Goal: Find specific page/section: Find specific page/section

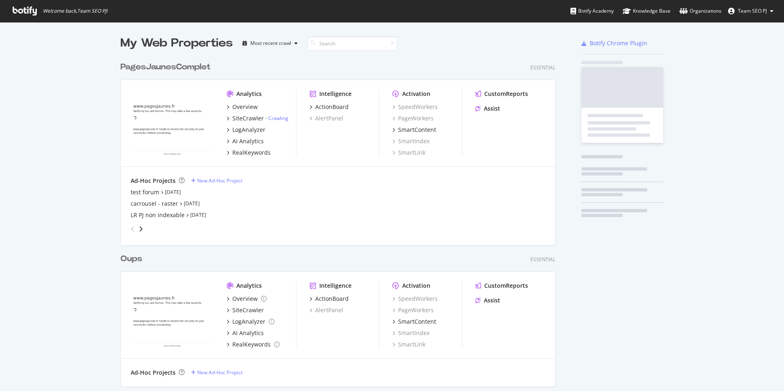
scroll to position [391, 784]
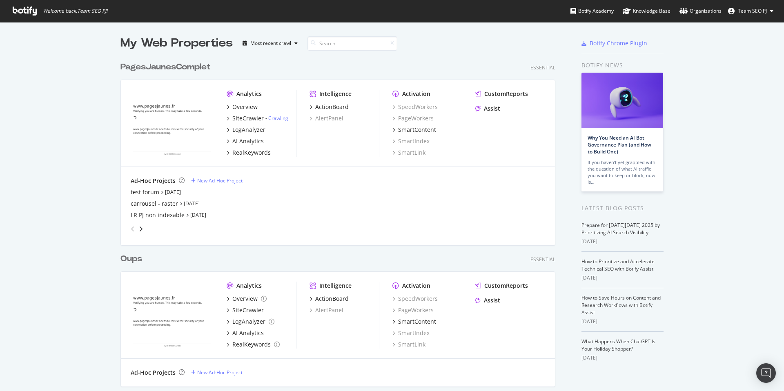
click at [184, 66] on div "PagesJaunesComplet" at bounding box center [165, 67] width 90 height 12
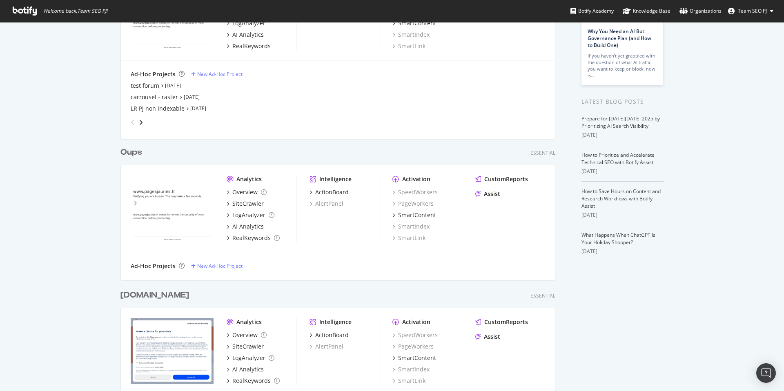
scroll to position [110, 0]
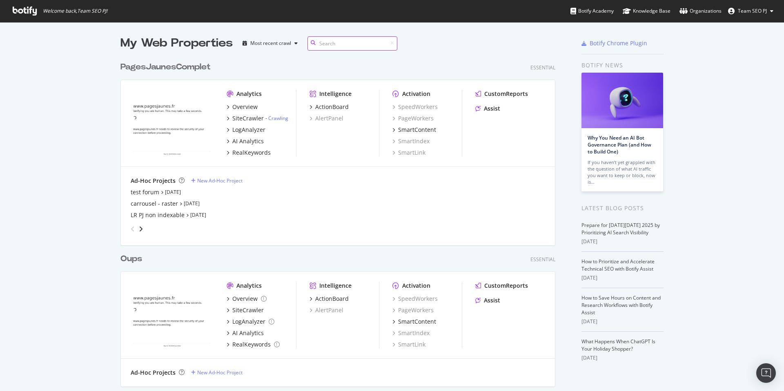
scroll to position [391, 784]
